Goal: Task Accomplishment & Management: Manage account settings

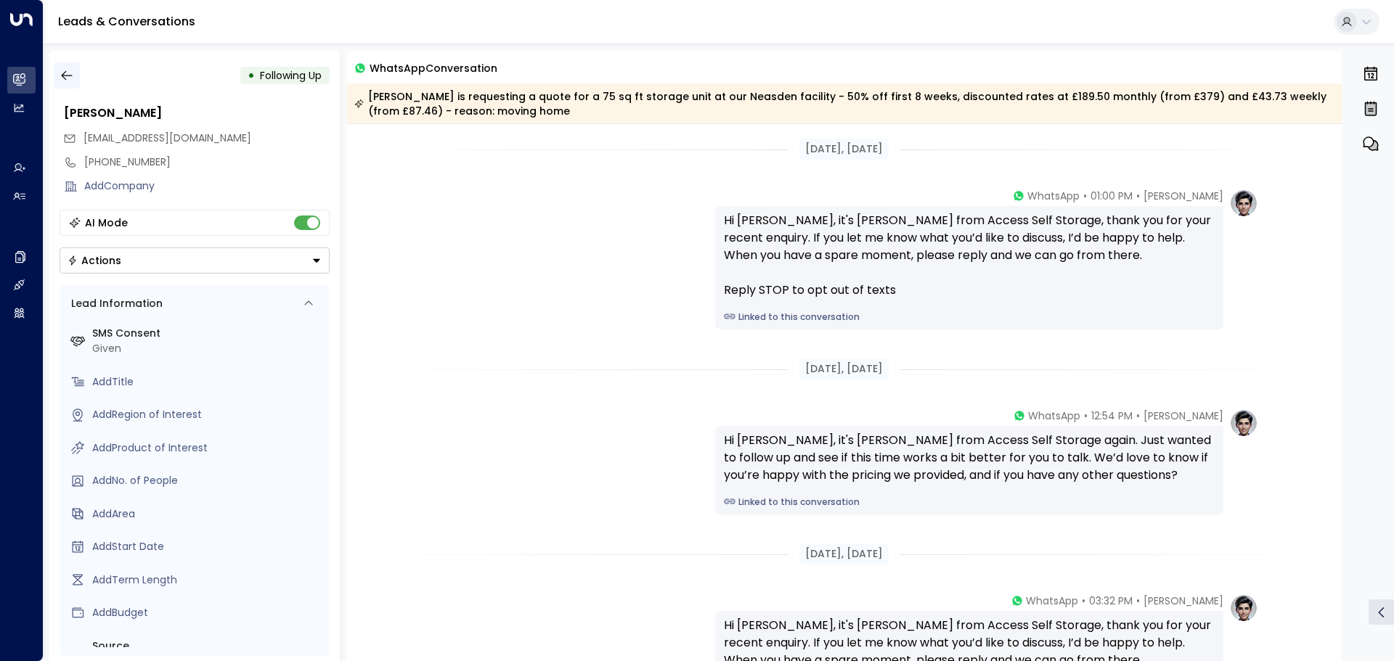
click at [60, 74] on icon "button" at bounding box center [67, 75] width 15 height 15
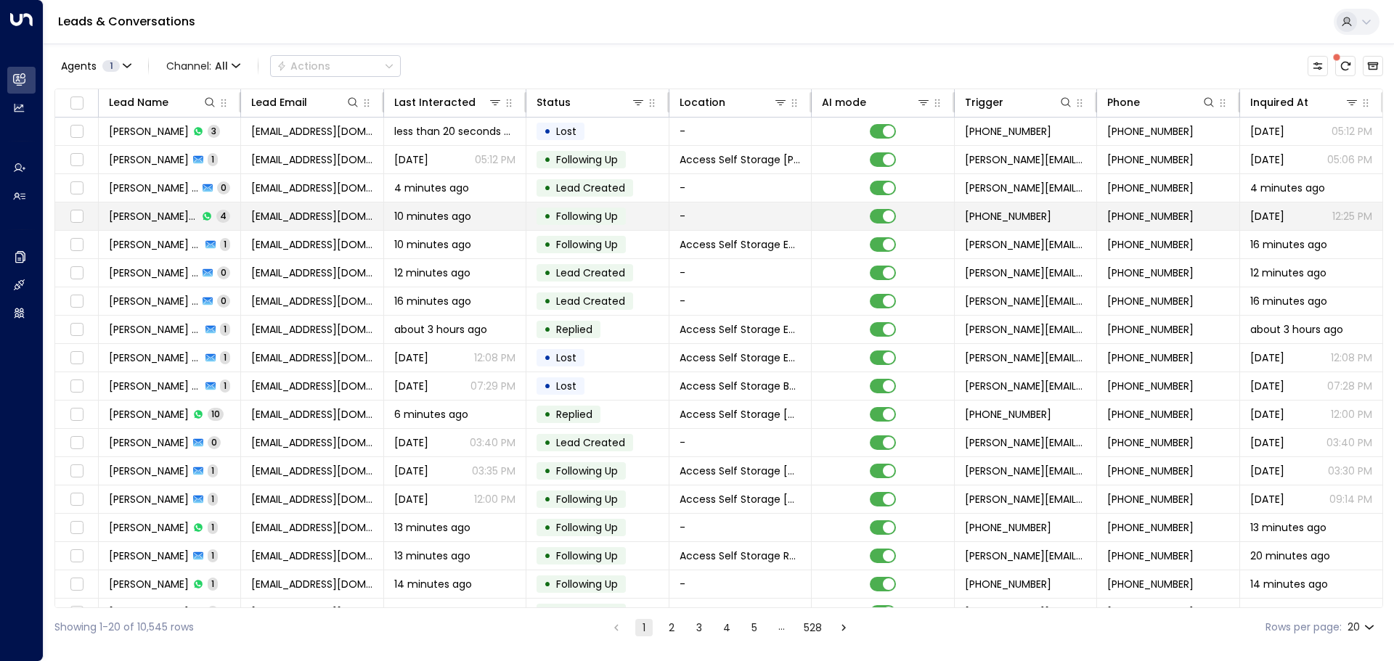
click at [183, 211] on td "Aj Js 4" at bounding box center [170, 217] width 142 height 28
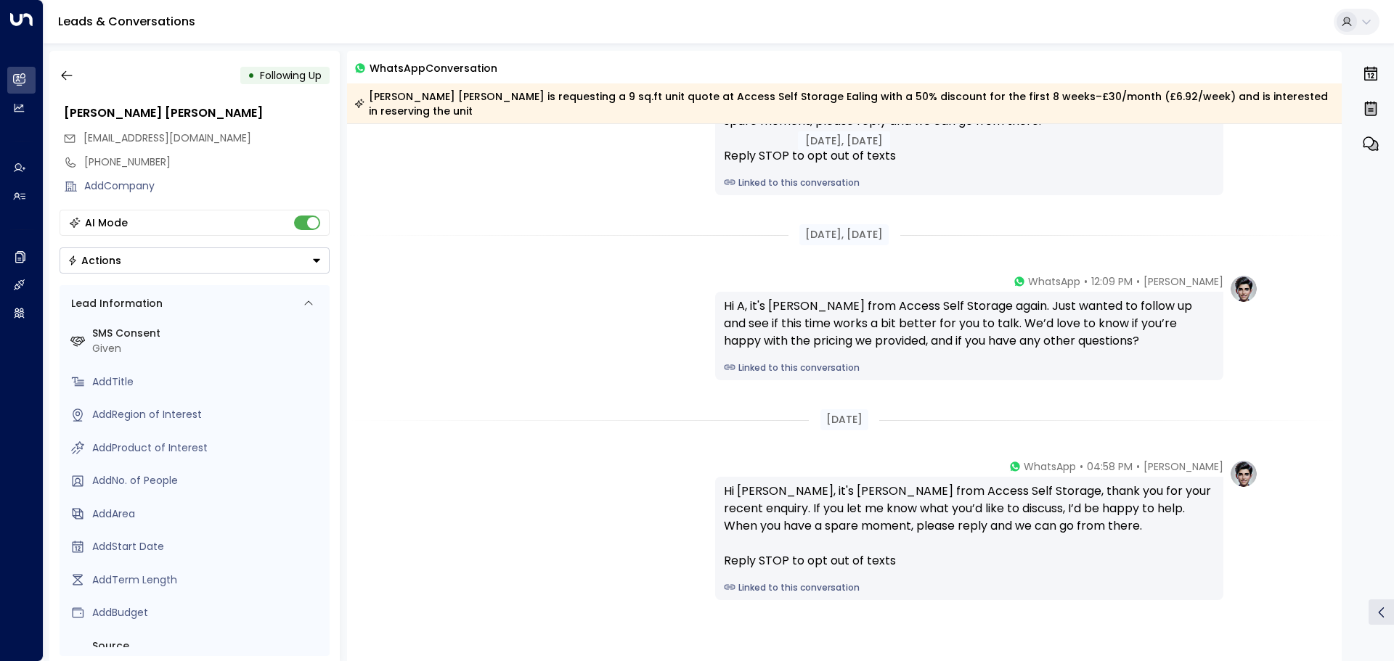
scroll to position [363, 0]
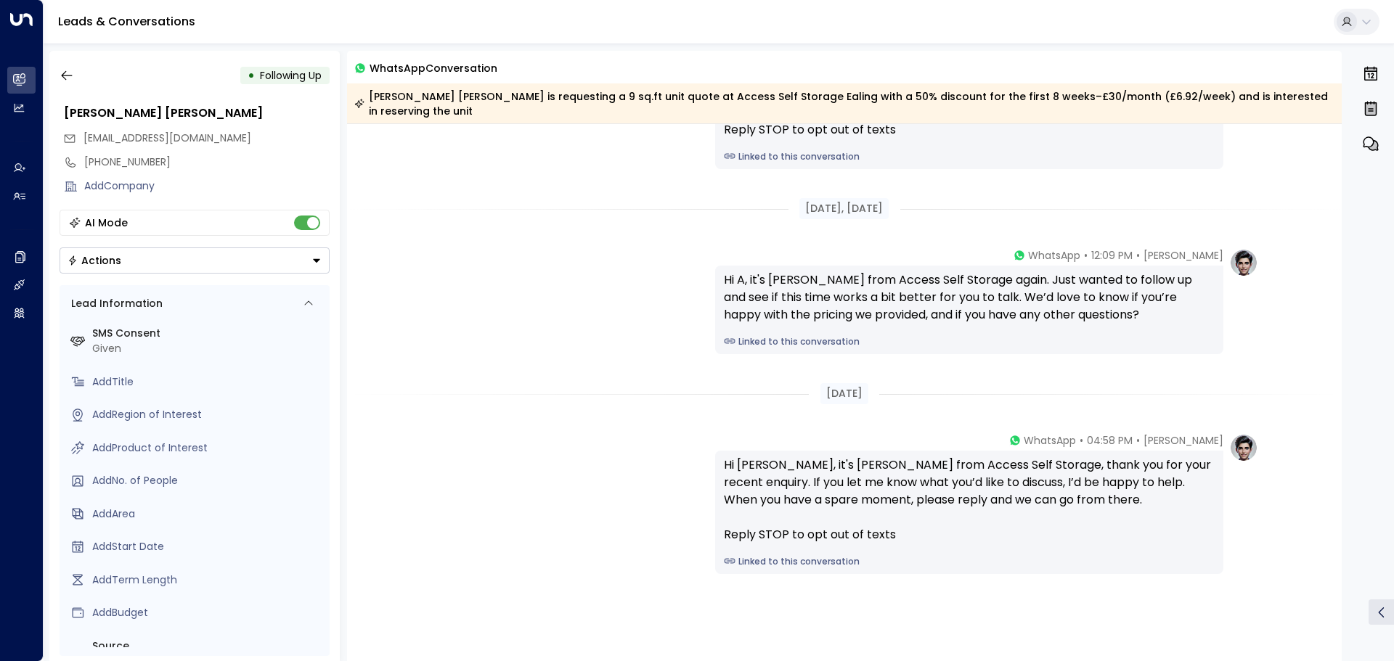
click at [773, 555] on link "Linked to this conversation" at bounding box center [969, 561] width 491 height 13
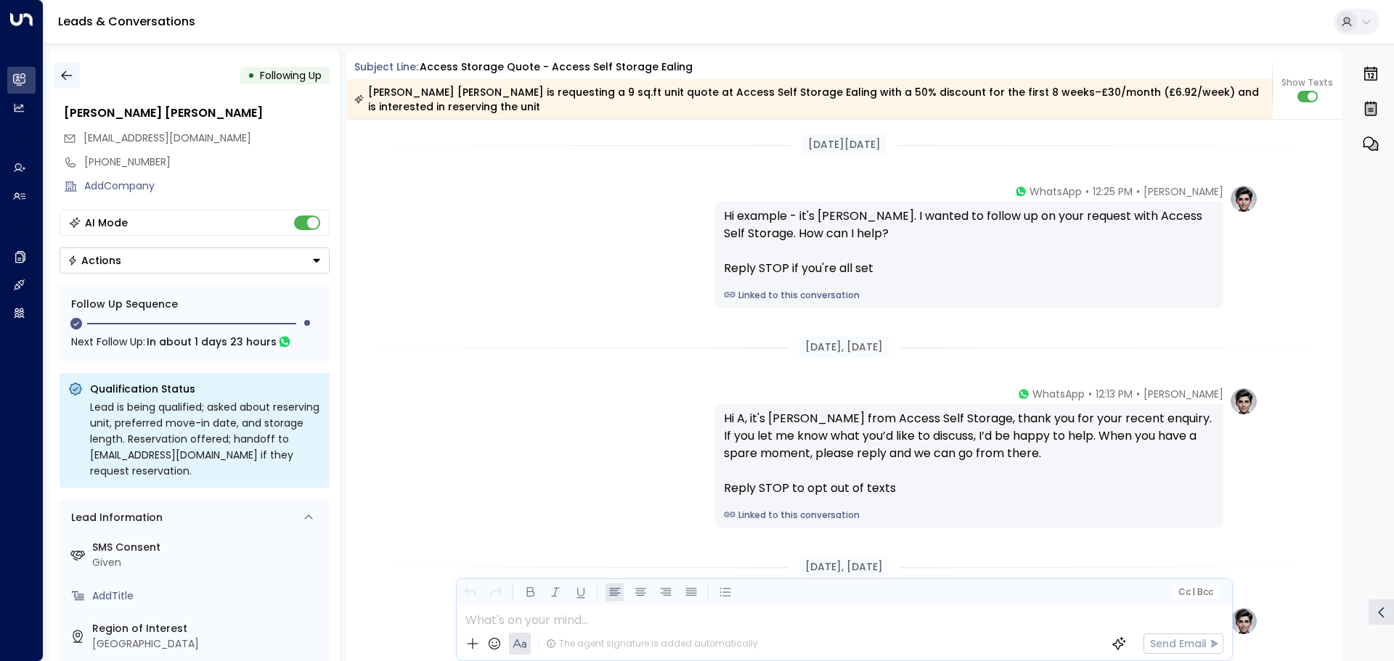
click at [69, 73] on icon "button" at bounding box center [67, 75] width 15 height 15
click at [69, 78] on icon "button" at bounding box center [67, 75] width 15 height 15
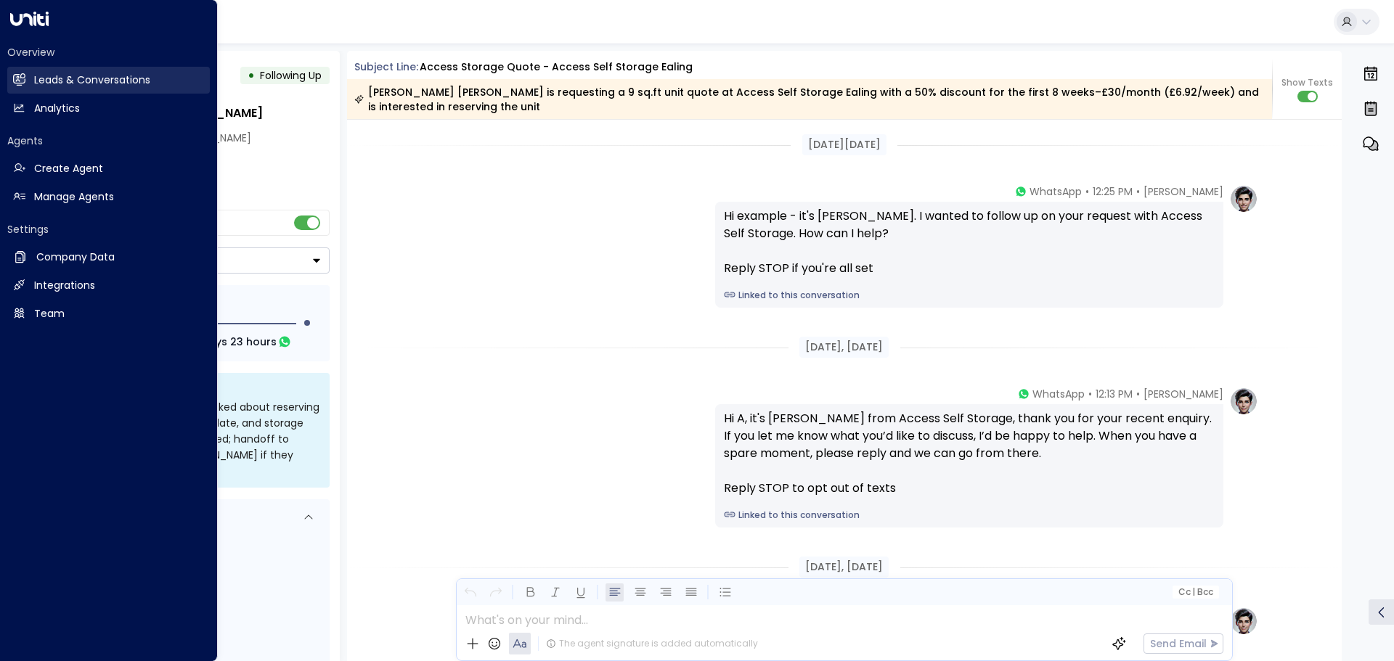
click at [33, 81] on link "Leads & Conversations Leads & Conversations" at bounding box center [108, 80] width 203 height 27
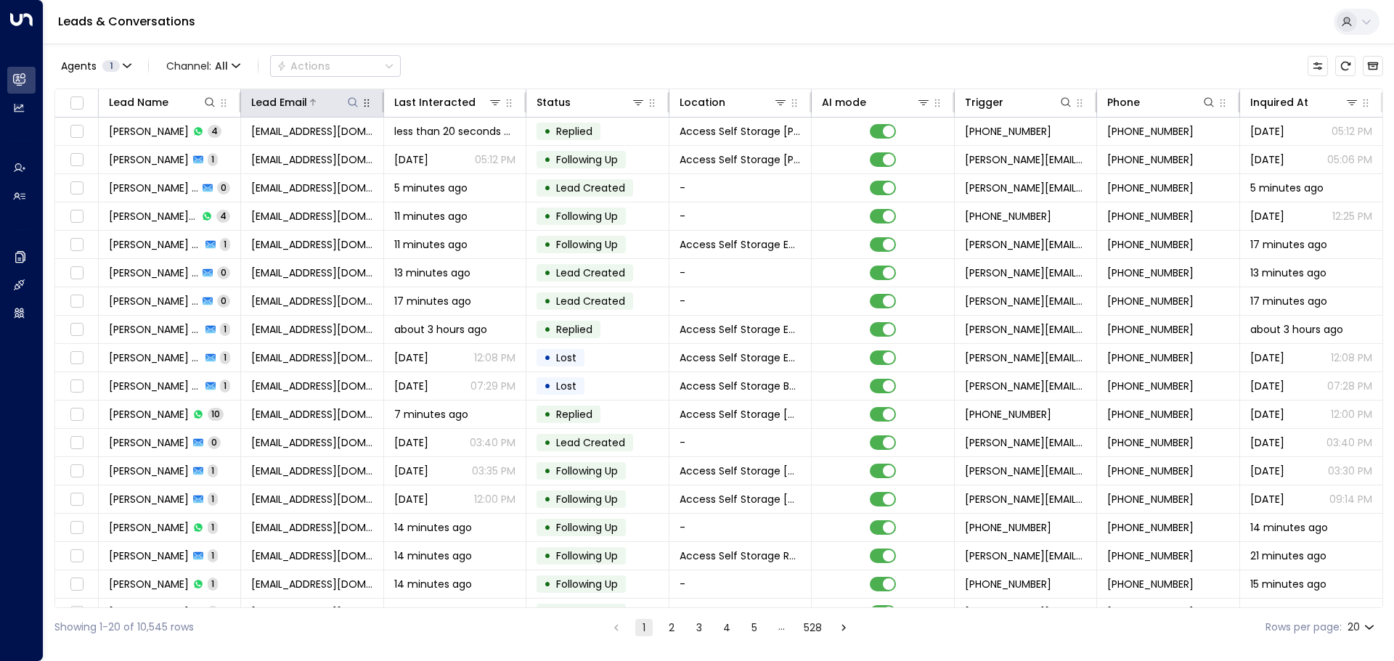
click at [349, 102] on icon at bounding box center [353, 103] width 12 height 12
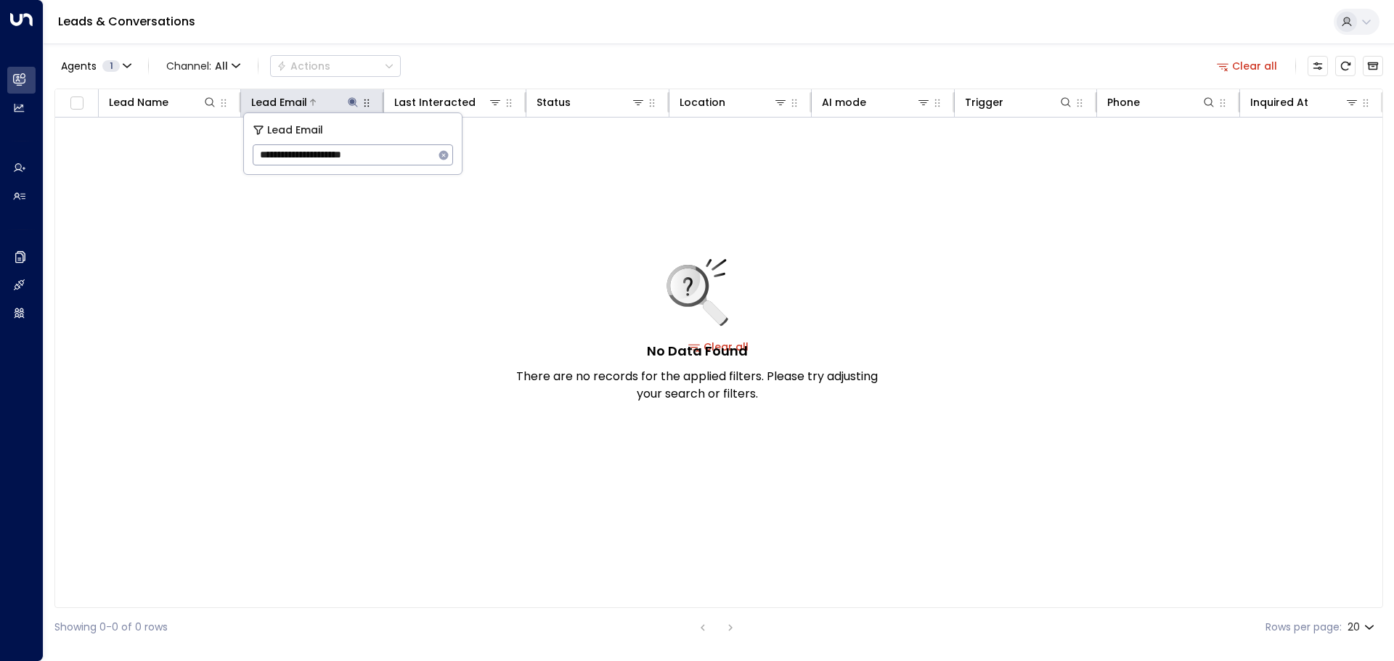
type input "**********"
drag, startPoint x: 398, startPoint y: 151, endPoint x: 242, endPoint y: 146, distance: 155.4
click at [242, 146] on body "**********" at bounding box center [697, 323] width 1394 height 647
click at [444, 155] on icon "button" at bounding box center [444, 156] width 12 height 12
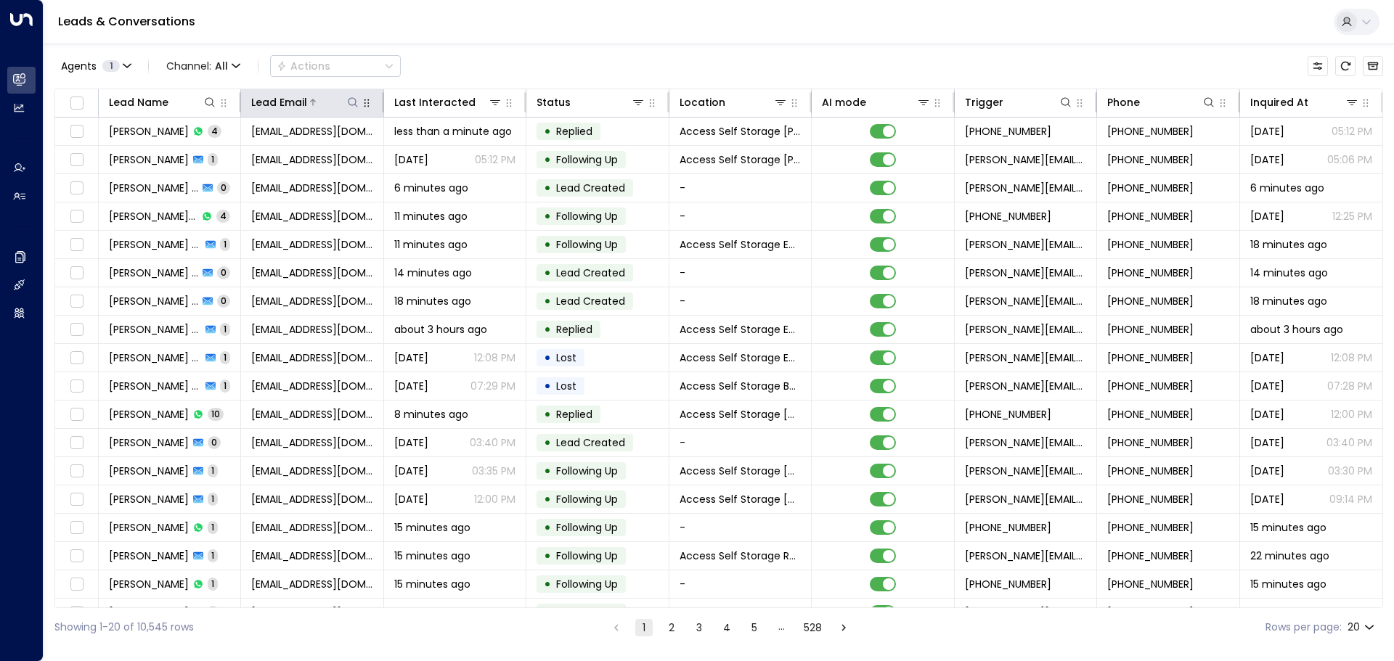
click at [347, 105] on icon at bounding box center [353, 103] width 12 height 12
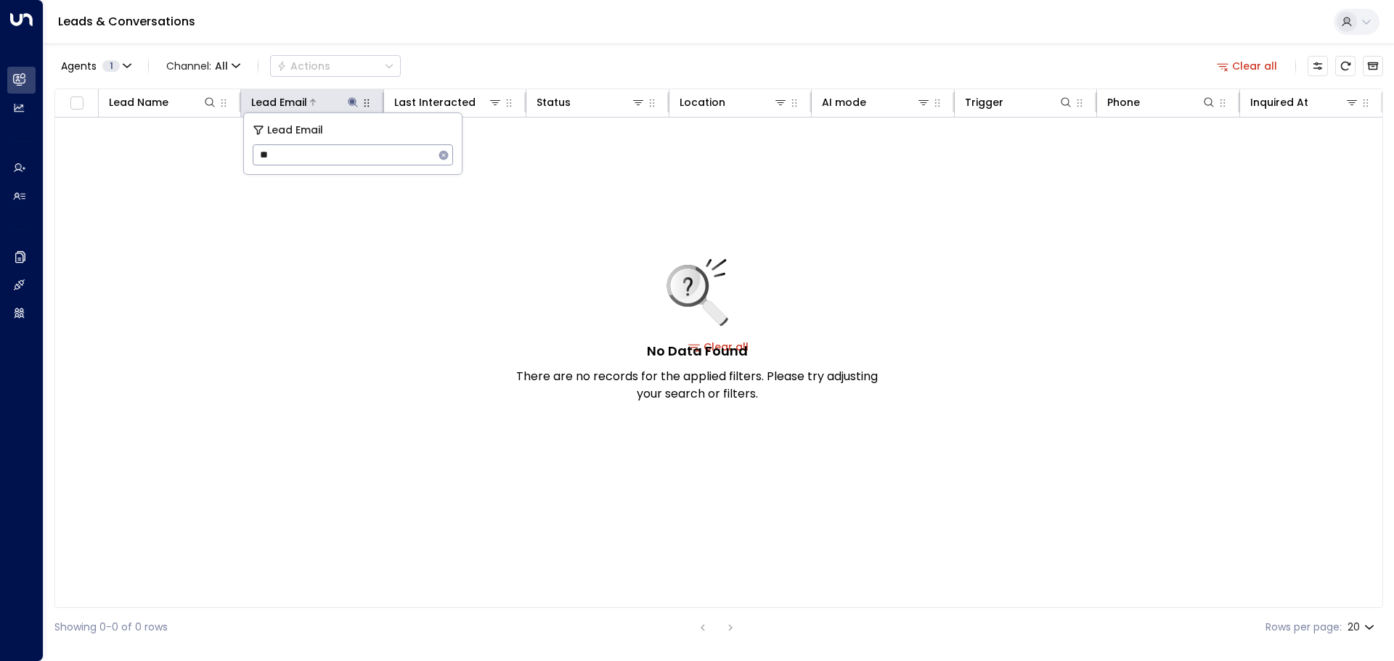
type input "*"
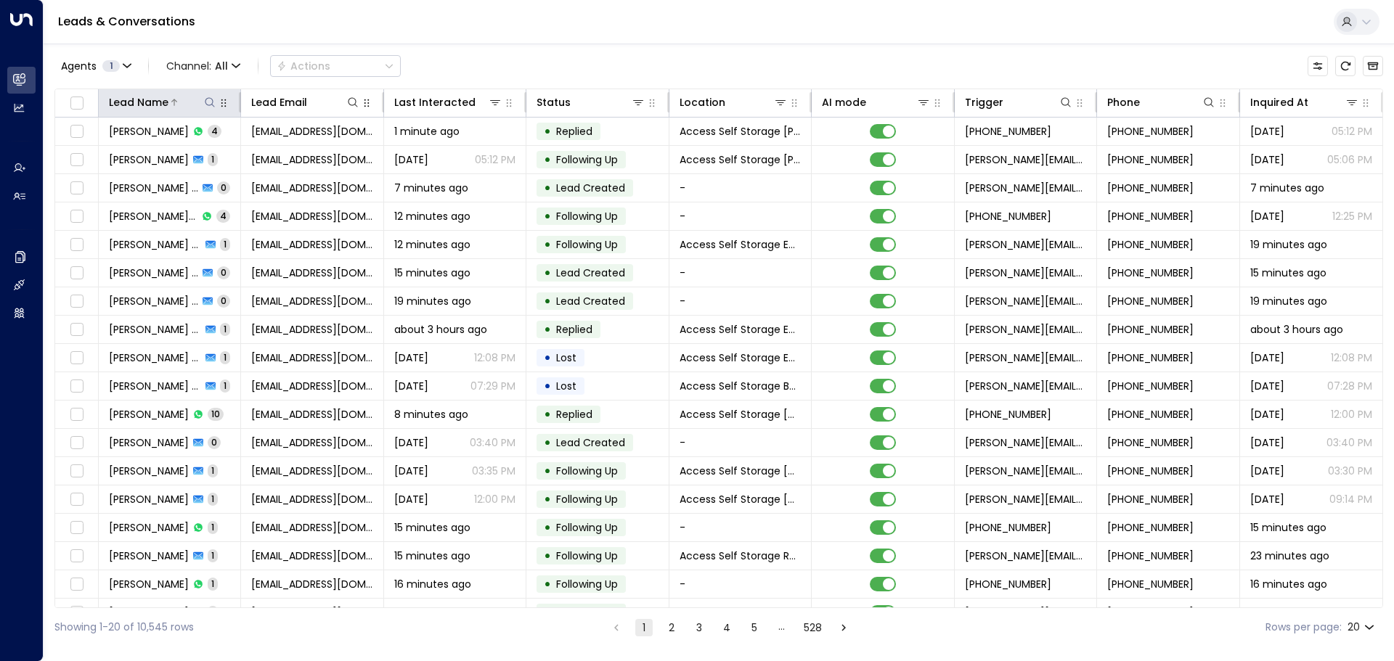
click at [205, 102] on icon at bounding box center [210, 103] width 12 height 12
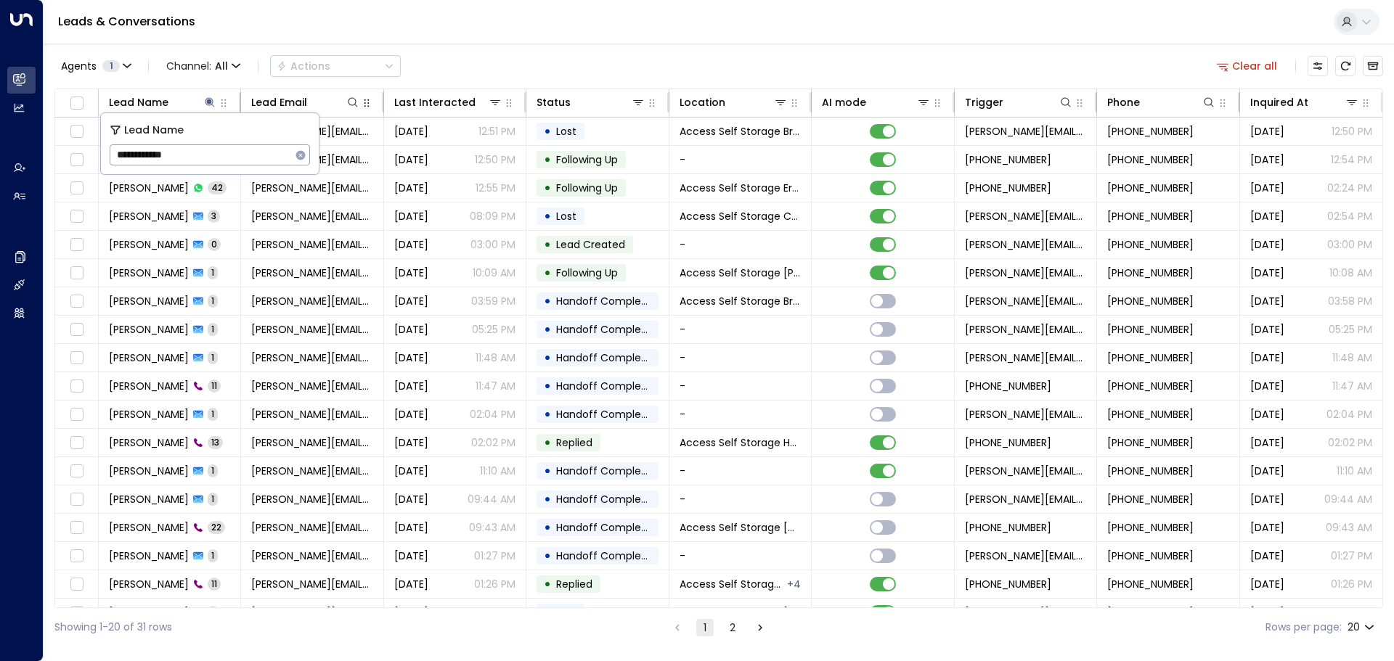
type input "**********"
click at [293, 140] on div "**********" at bounding box center [210, 143] width 218 height 61
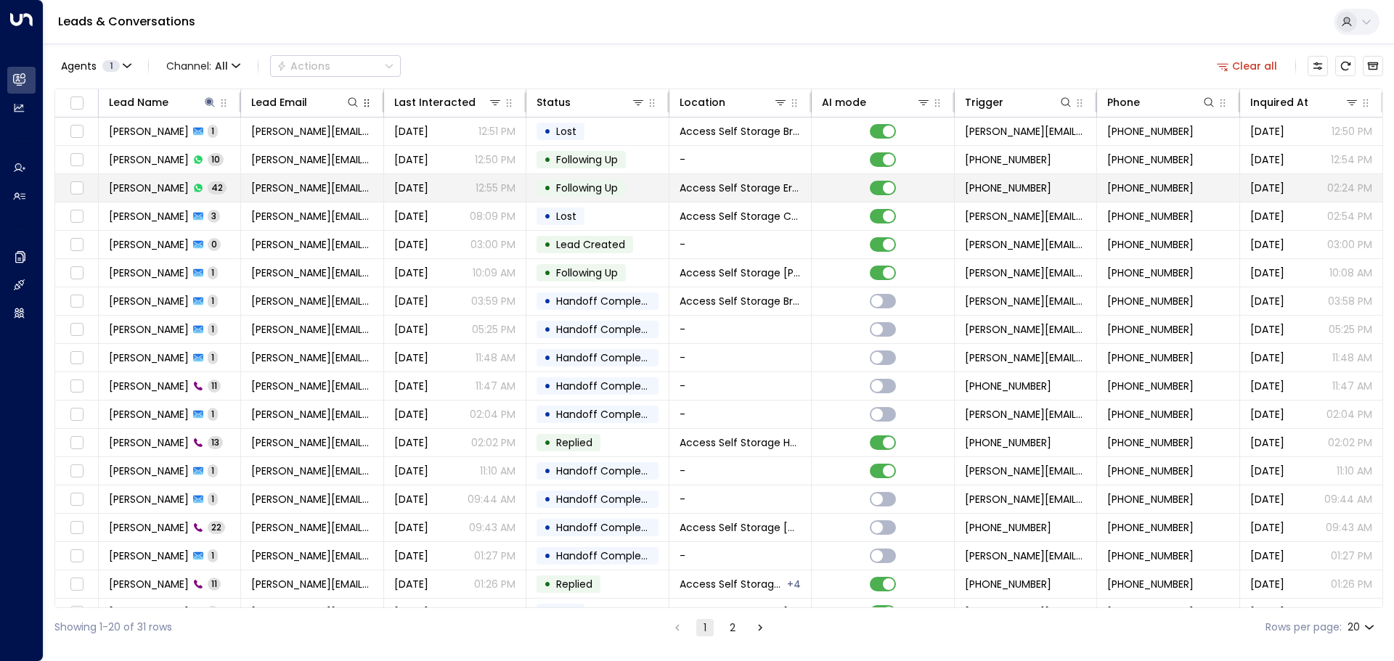
click at [219, 183] on td "[PERSON_NAME] 42" at bounding box center [170, 188] width 142 height 28
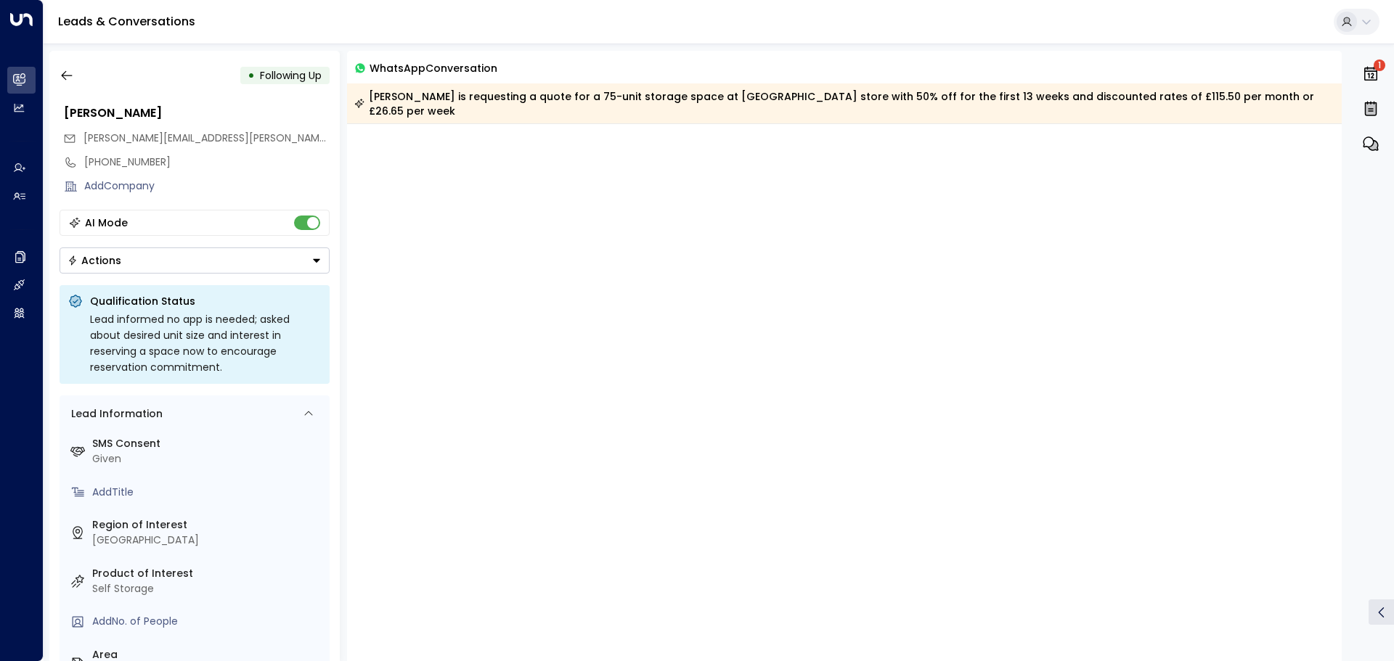
scroll to position [12664, 0]
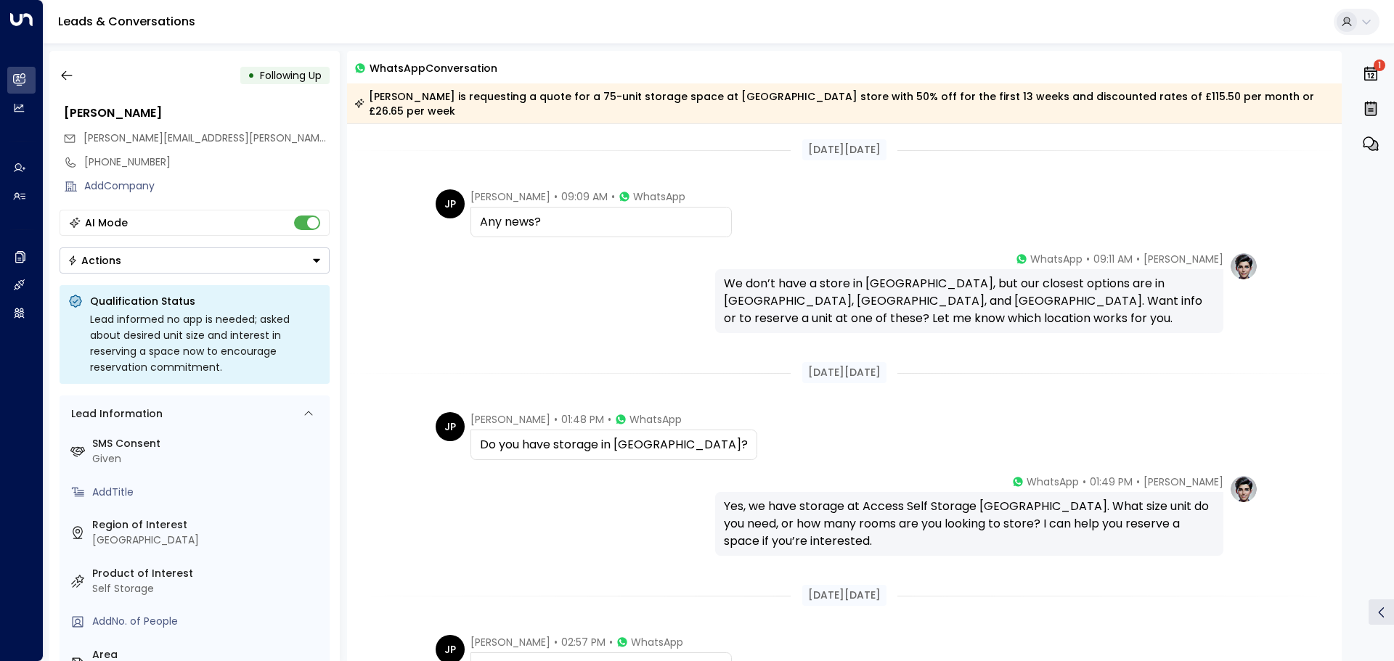
click at [1363, 23] on icon at bounding box center [1366, 22] width 12 height 12
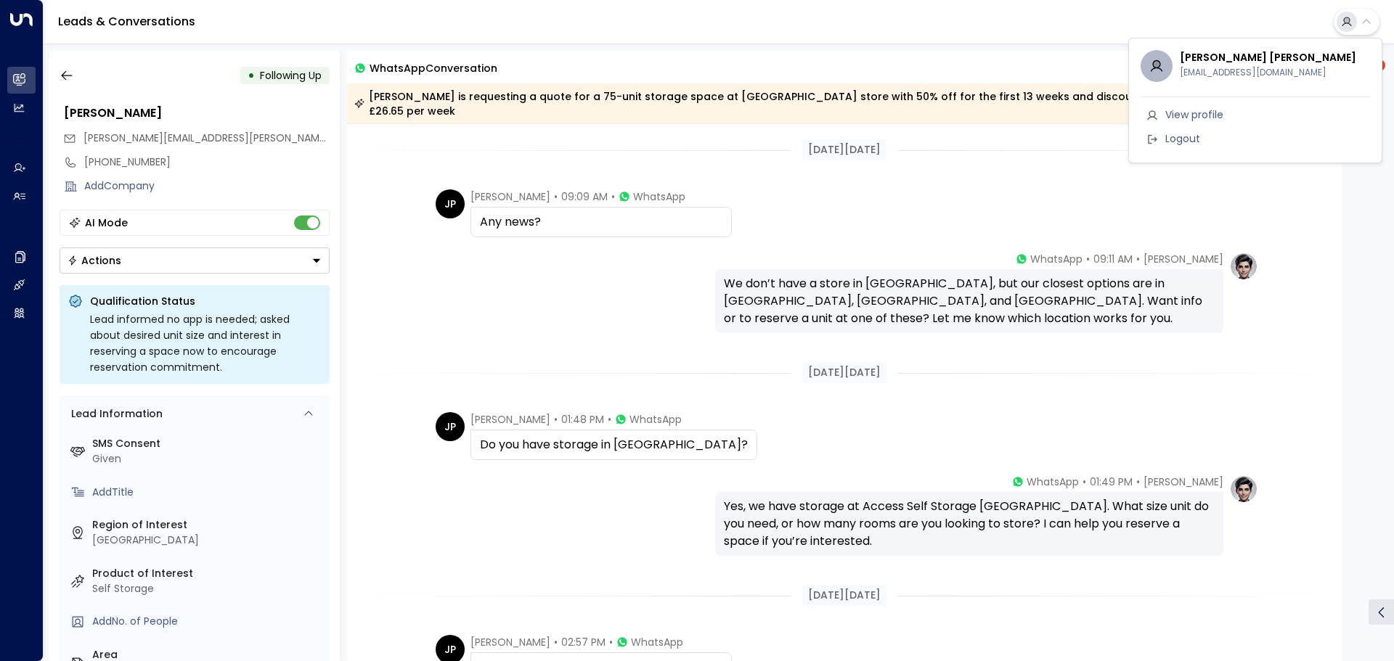
click at [910, 49] on div at bounding box center [697, 330] width 1394 height 661
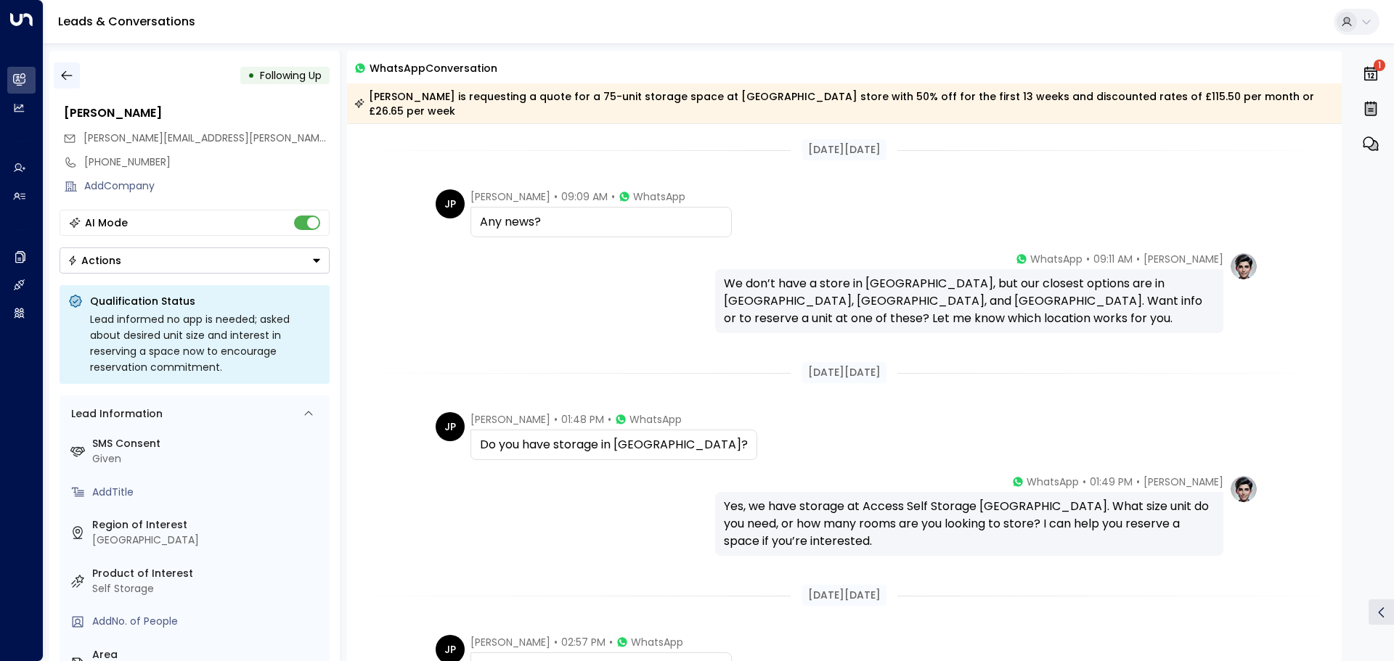
click at [72, 73] on icon "button" at bounding box center [67, 75] width 15 height 15
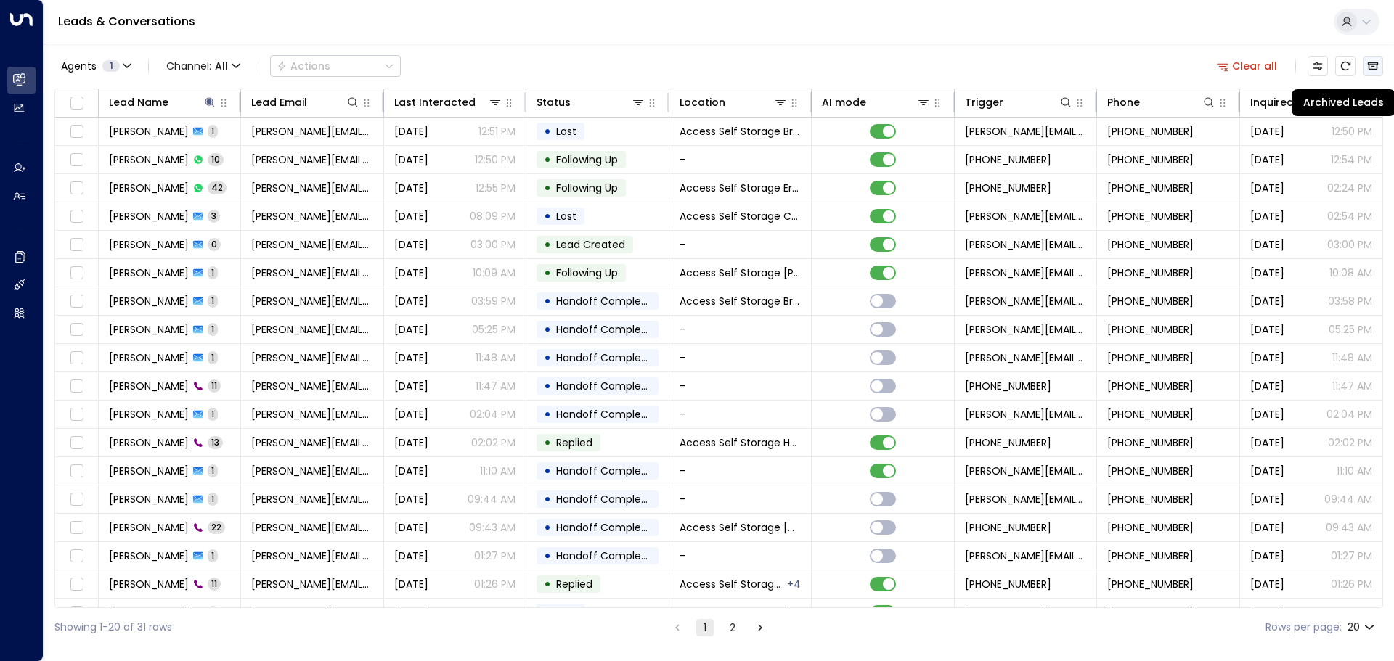
click at [1366, 73] on button "Archived Leads" at bounding box center [1373, 66] width 20 height 20
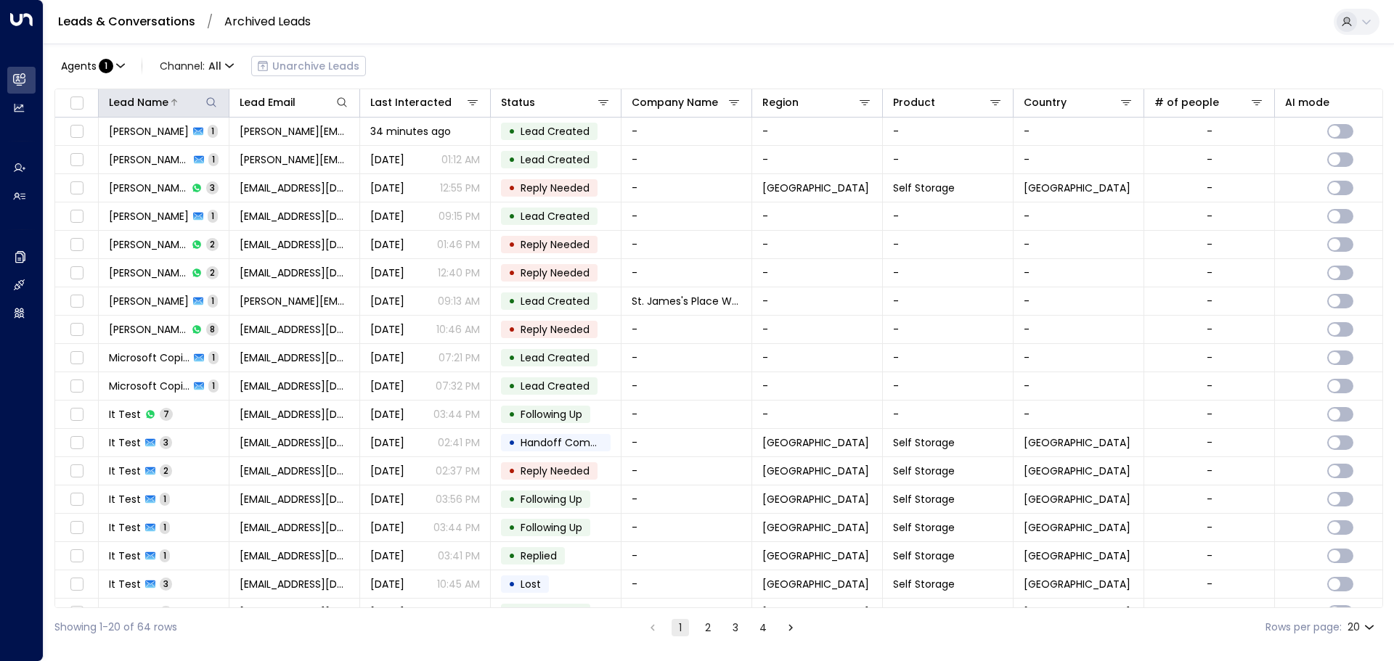
click at [211, 100] on icon at bounding box center [211, 103] width 12 height 12
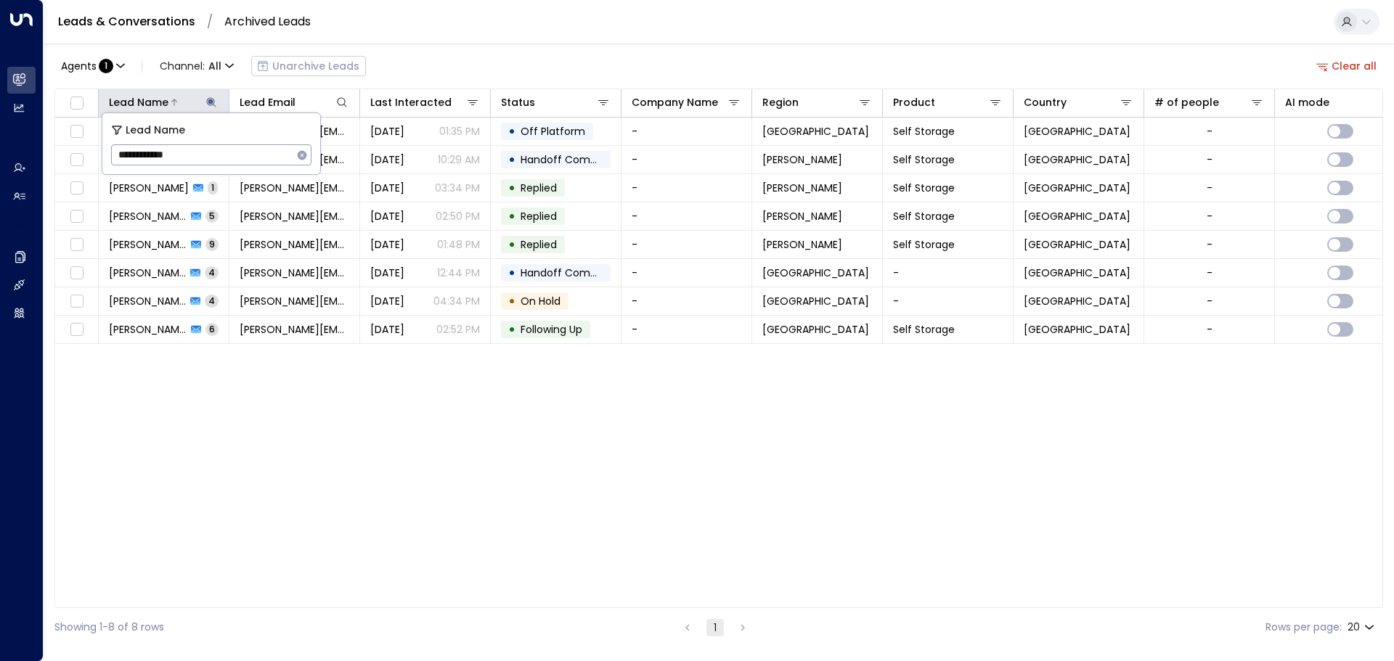
type input "**********"
click at [473, 75] on div "Agents : 1 Channel: All Unarchive Leads Clear all" at bounding box center [718, 66] width 1329 height 30
click at [396, 26] on div "Leads & Conversations / Archived Leads" at bounding box center [719, 22] width 1350 height 44
